Goal: Information Seeking & Learning: Learn about a topic

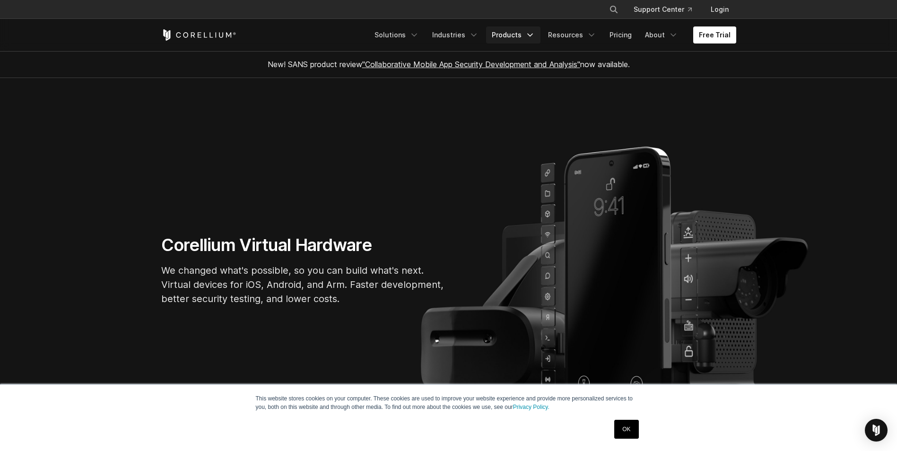
click at [526, 33] on link "Products" at bounding box center [513, 34] width 54 height 17
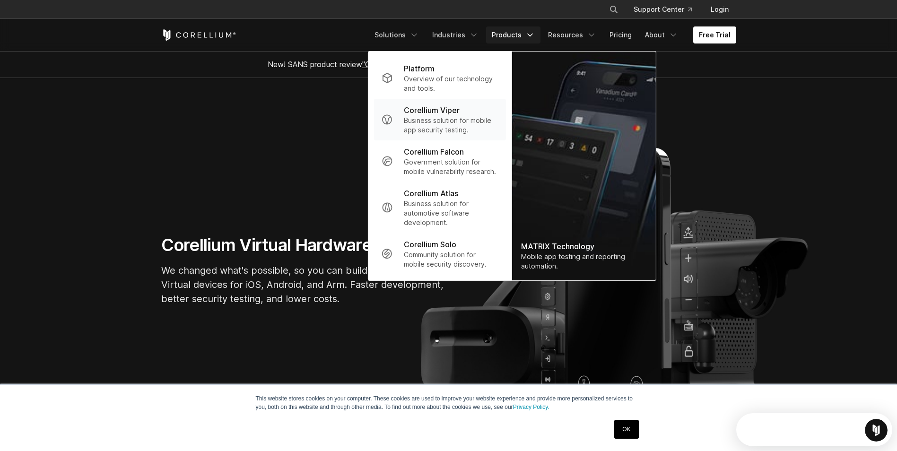
click at [455, 123] on p "Business solution for mobile app security testing." at bounding box center [451, 125] width 94 height 19
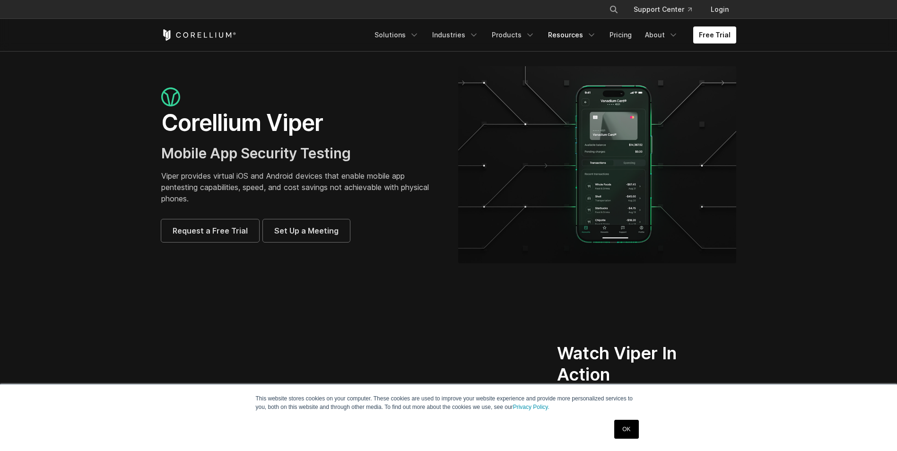
click at [571, 37] on link "Resources" at bounding box center [572, 34] width 60 height 17
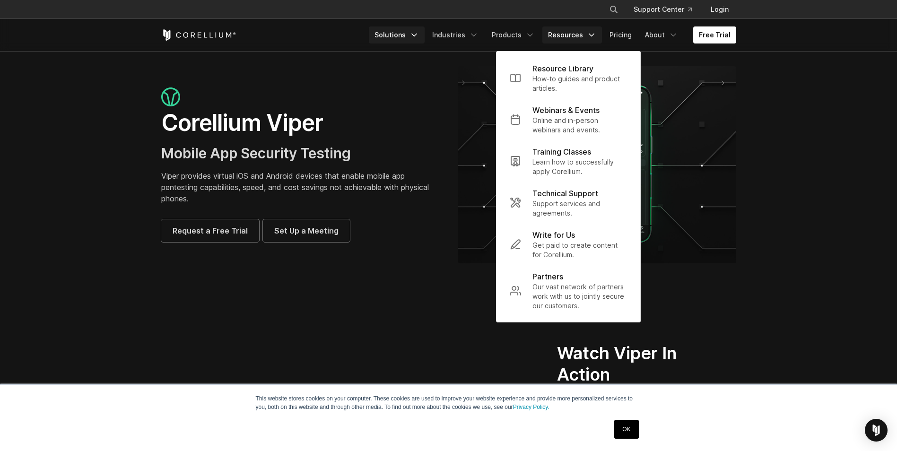
click at [412, 34] on link "Solutions" at bounding box center [397, 34] width 56 height 17
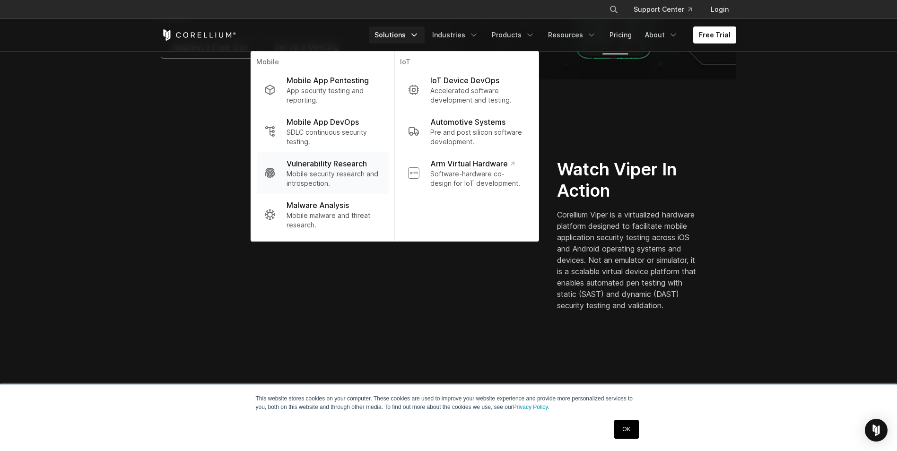
scroll to position [189, 0]
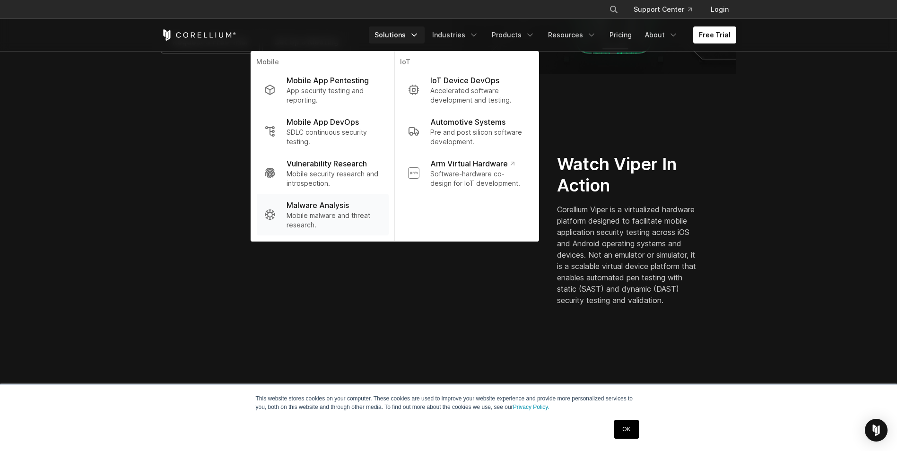
click at [325, 214] on p "Mobile malware and threat research." at bounding box center [334, 220] width 94 height 19
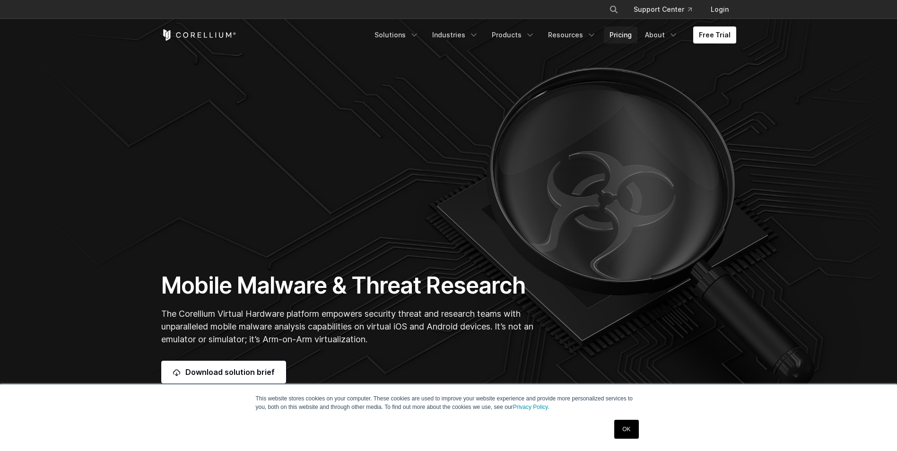
click at [612, 33] on link "Pricing" at bounding box center [621, 34] width 34 height 17
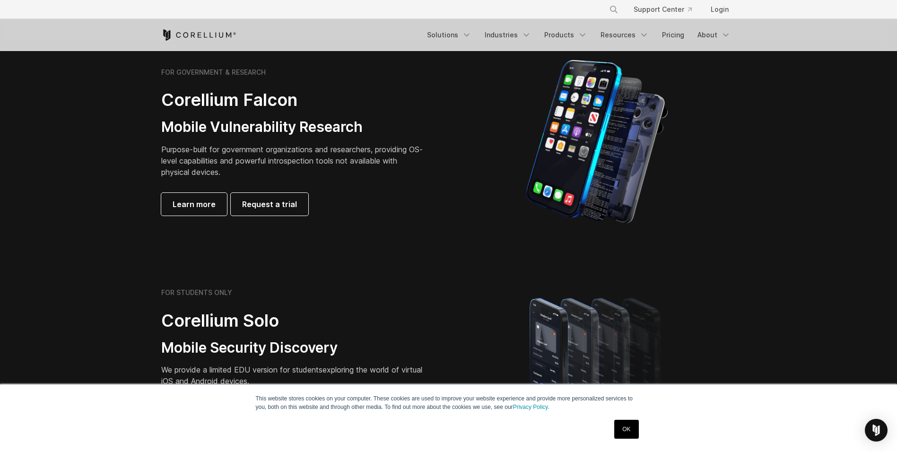
scroll to position [378, 0]
